Goal: Information Seeking & Learning: Learn about a topic

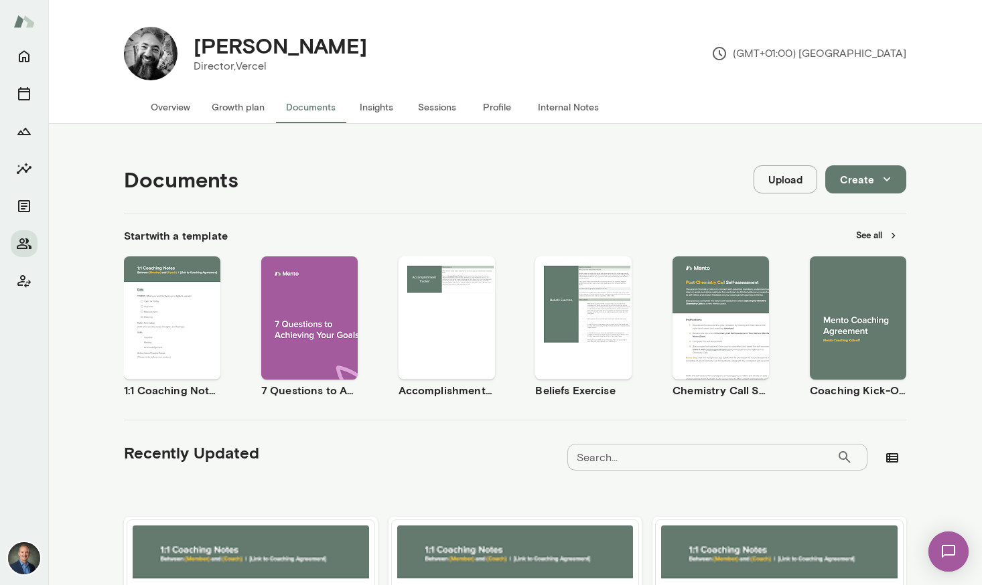
scroll to position [228, 0]
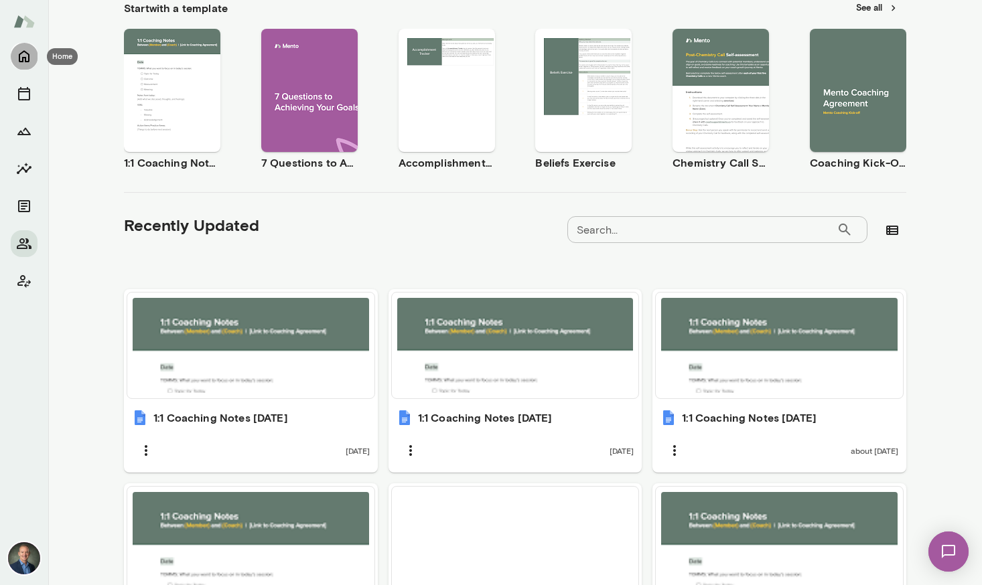
click at [24, 54] on icon "Home" at bounding box center [24, 56] width 16 height 16
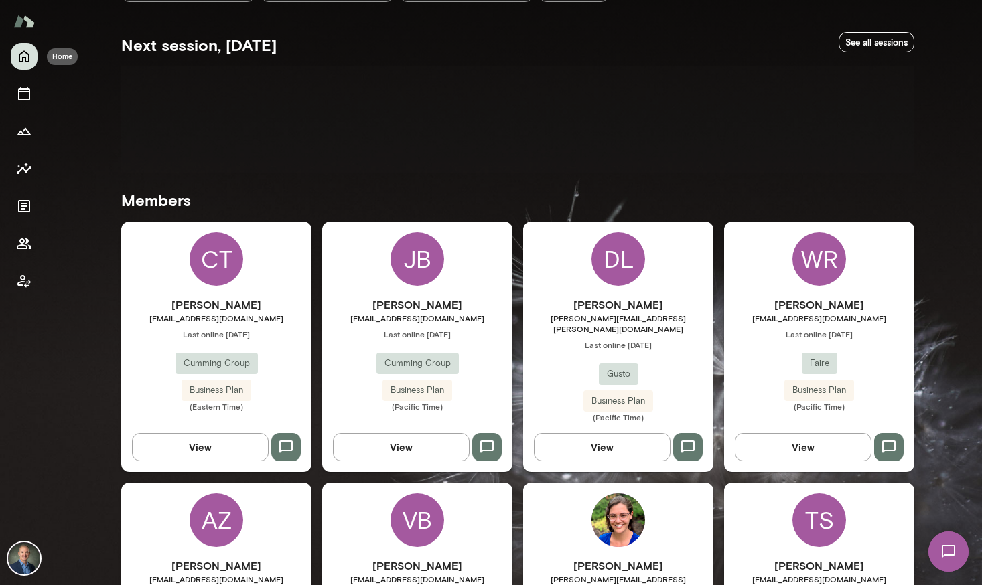
scroll to position [237, 0]
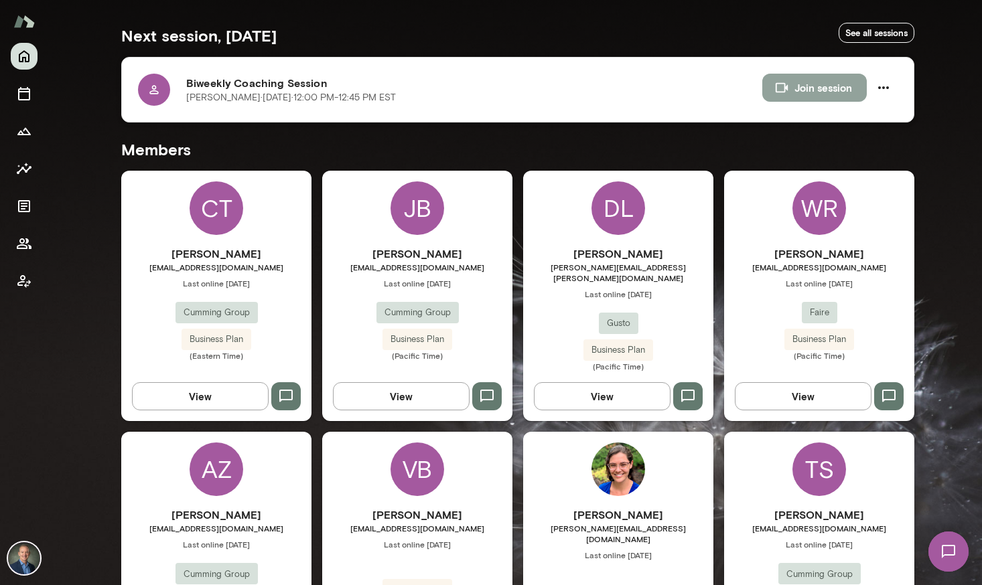
click at [834, 88] on button "Join session" at bounding box center [814, 88] width 104 height 28
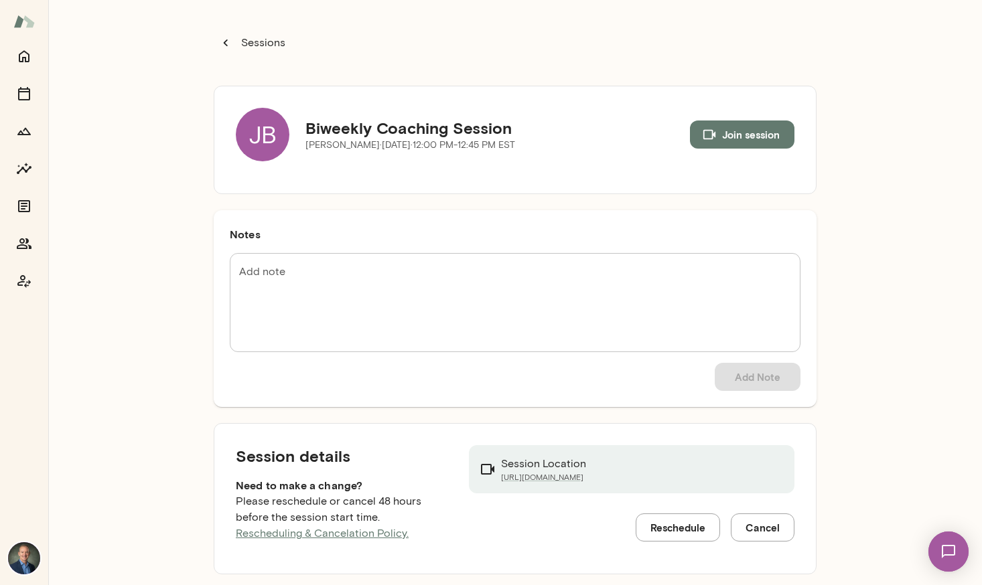
click at [257, 43] on p "Sessions" at bounding box center [261, 43] width 47 height 16
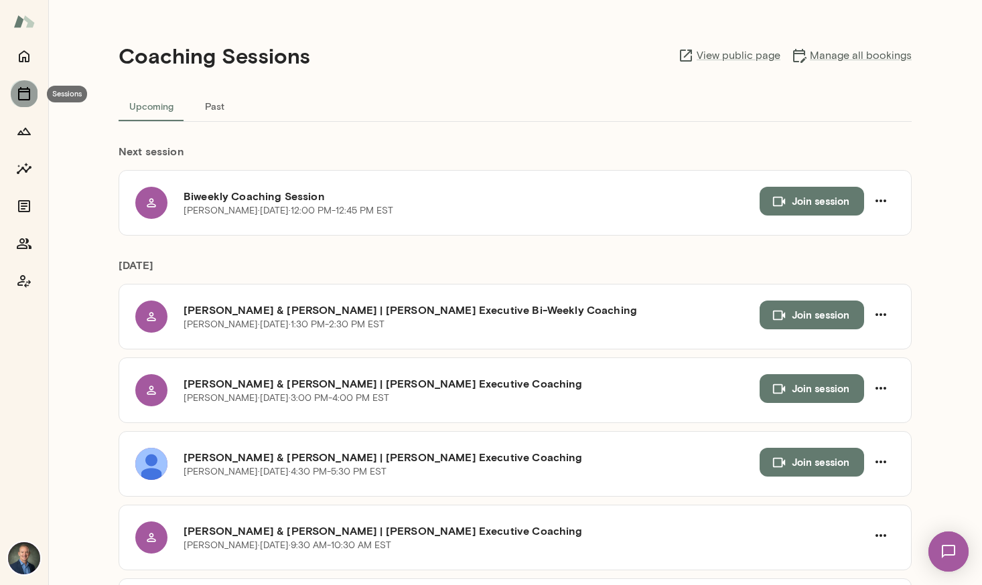
click at [20, 90] on icon "Sessions" at bounding box center [24, 94] width 16 height 16
click at [27, 52] on icon "Home" at bounding box center [24, 56] width 16 height 16
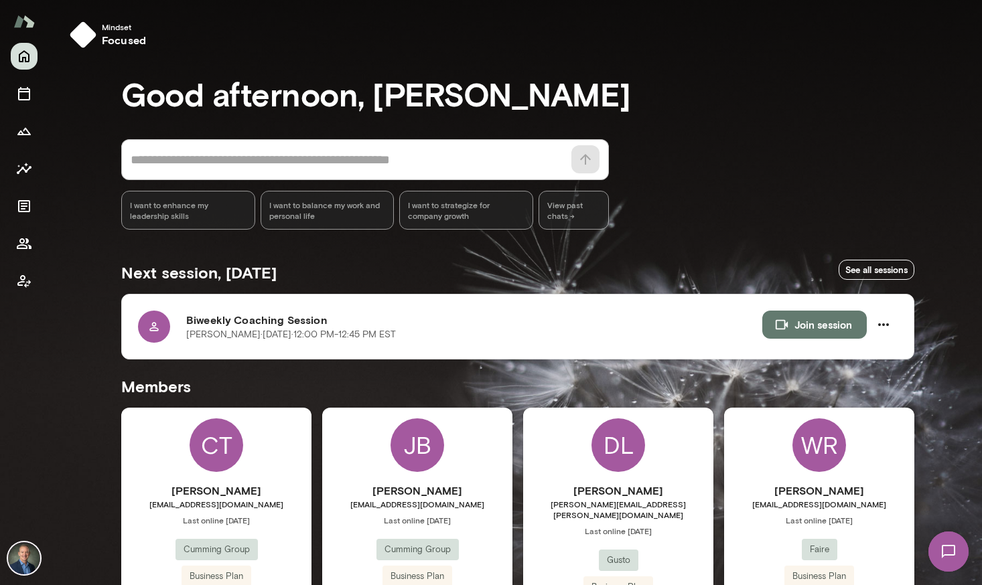
click at [358, 463] on div "JB John Balistreri jbalistreri@cumming-group.com Last online August 21 Cumming …" at bounding box center [417, 533] width 190 height 250
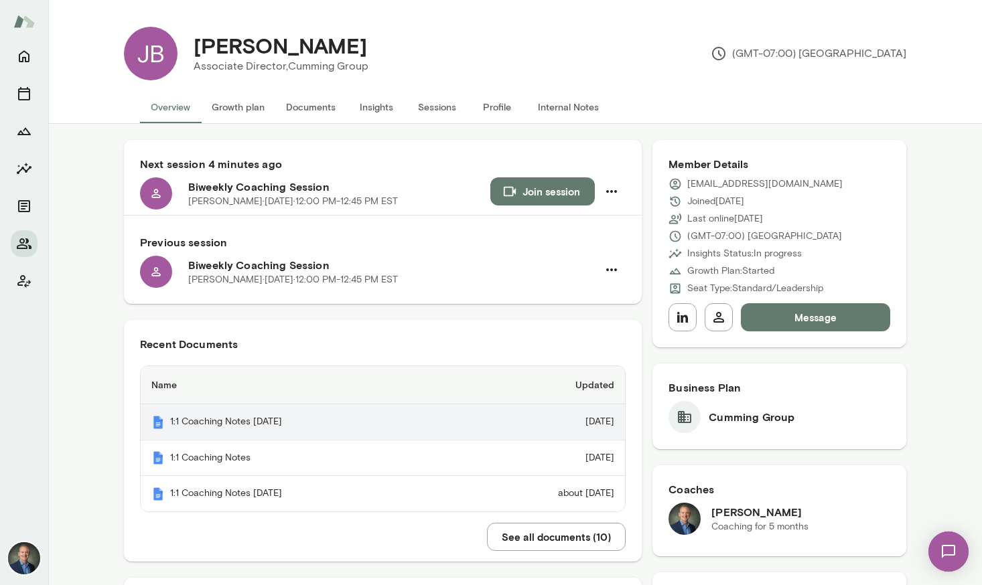
click at [270, 425] on th "1:1 Coaching Notes August 21, 2025" at bounding box center [301, 423] width 321 height 36
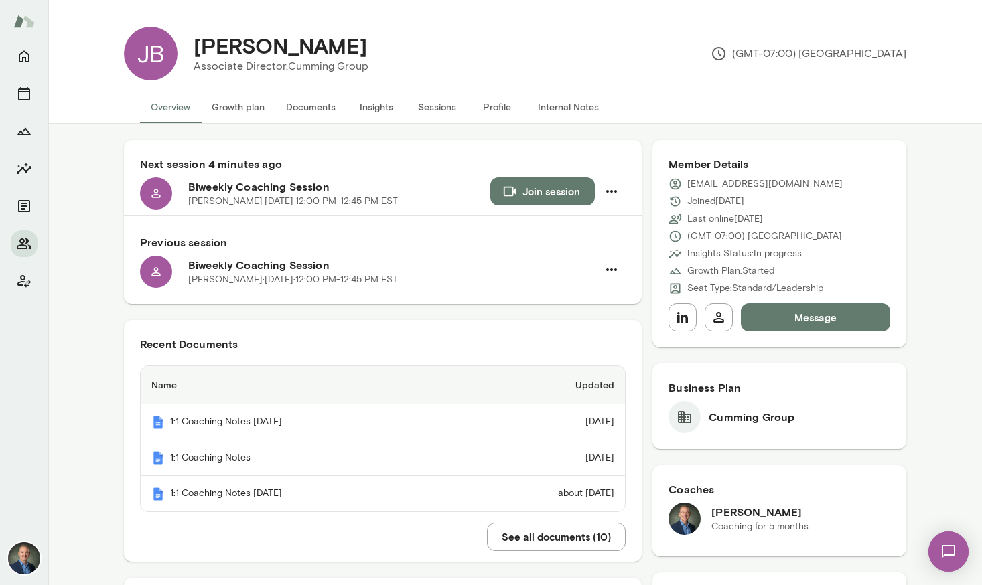
click at [376, 109] on button "Insights" at bounding box center [376, 107] width 60 height 32
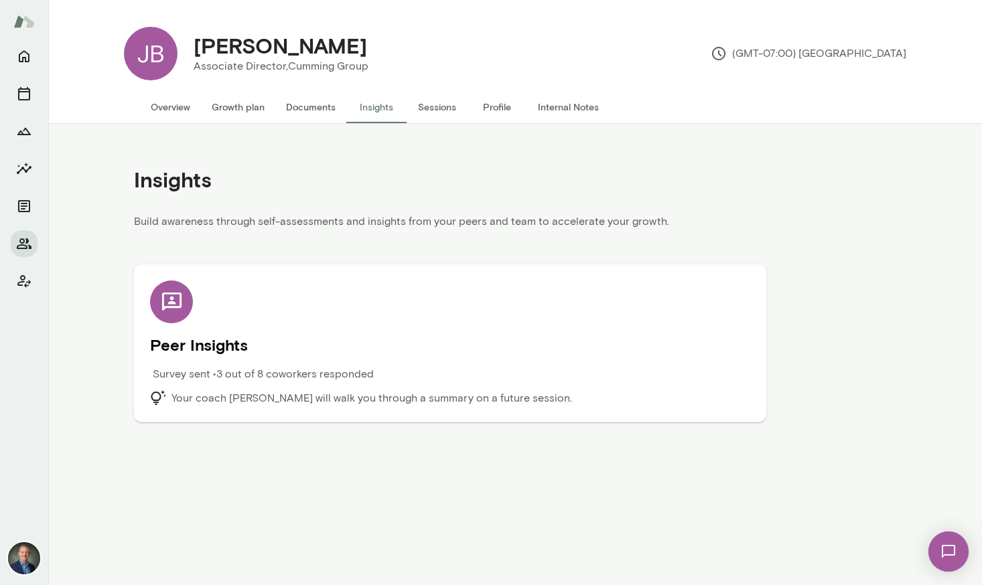
click at [265, 389] on div "Survey sent • 3 out of 8 coworkers responded" at bounding box center [375, 378] width 450 height 24
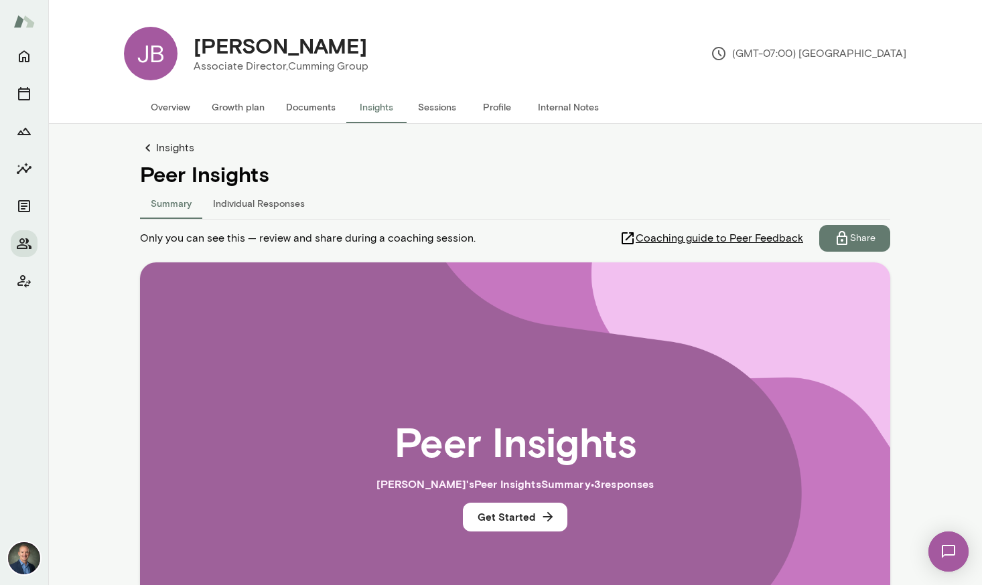
click at [249, 206] on button "Individual Responses" at bounding box center [258, 203] width 113 height 32
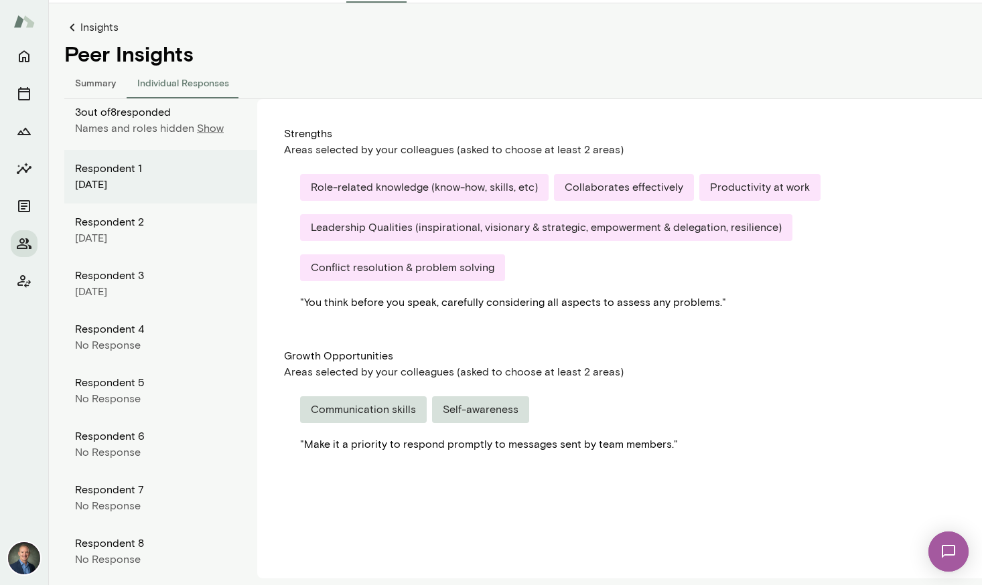
scroll to position [130, 0]
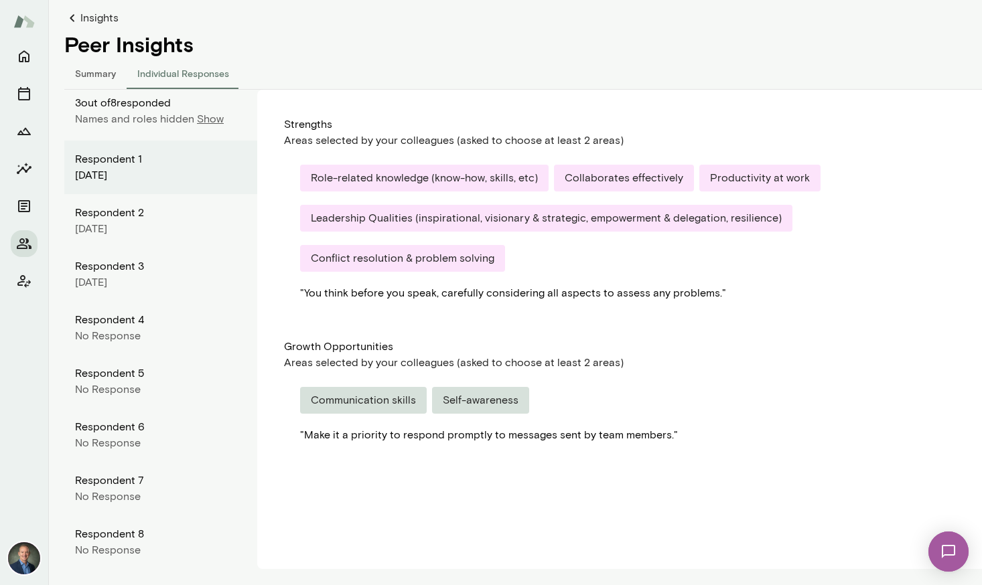
click at [204, 119] on p "Show" at bounding box center [210, 119] width 27 height 16
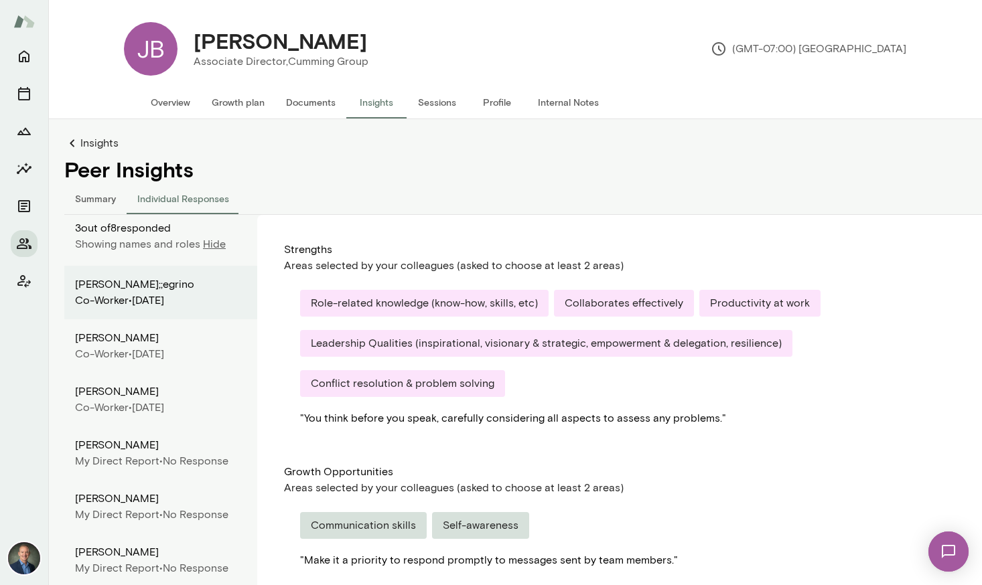
scroll to position [0, 0]
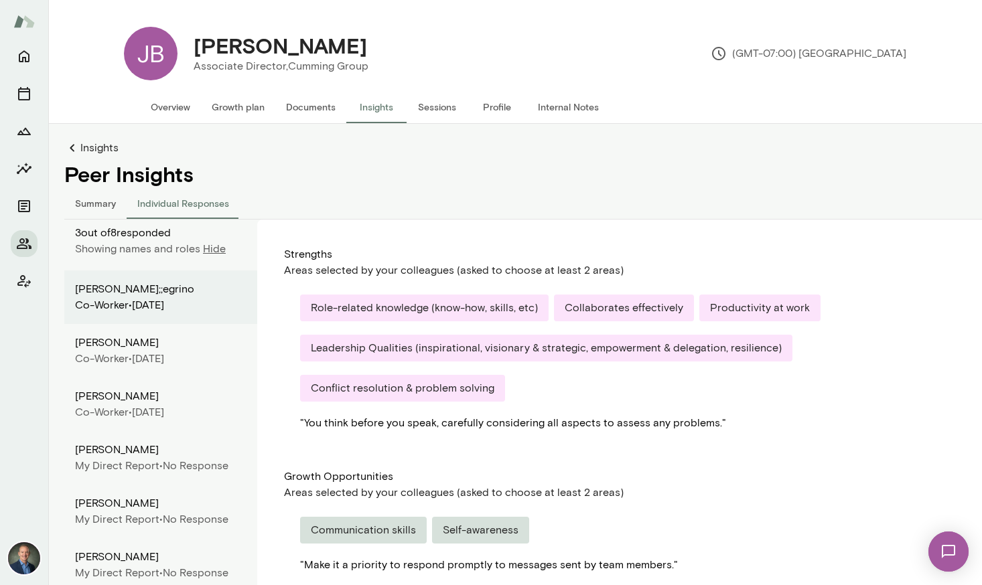
click at [98, 145] on link "Insights" at bounding box center [531, 148] width 934 height 16
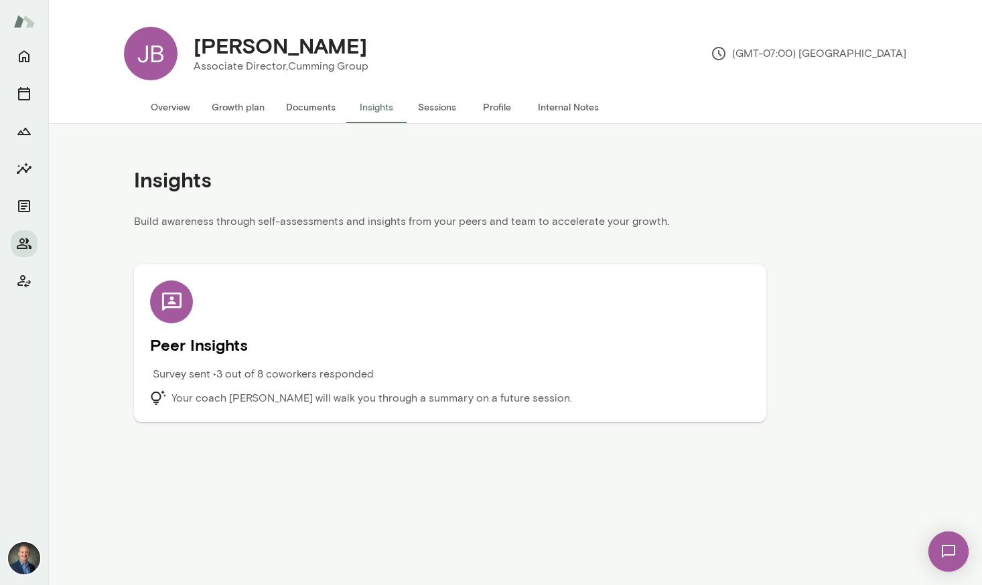
click at [254, 104] on button "Growth plan" at bounding box center [238, 107] width 74 height 32
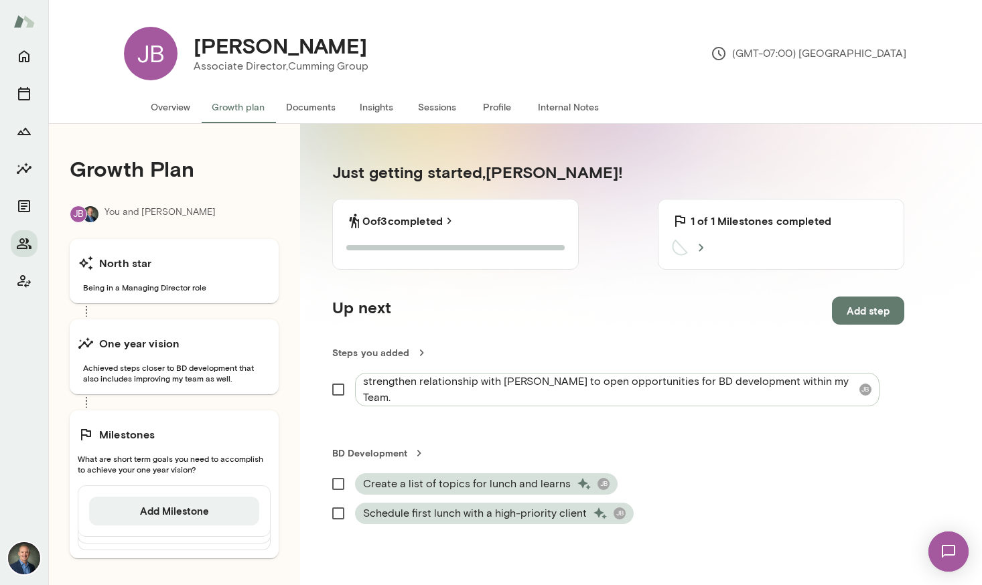
click at [436, 106] on button "Sessions" at bounding box center [437, 107] width 60 height 32
